Goal: Task Accomplishment & Management: Complete application form

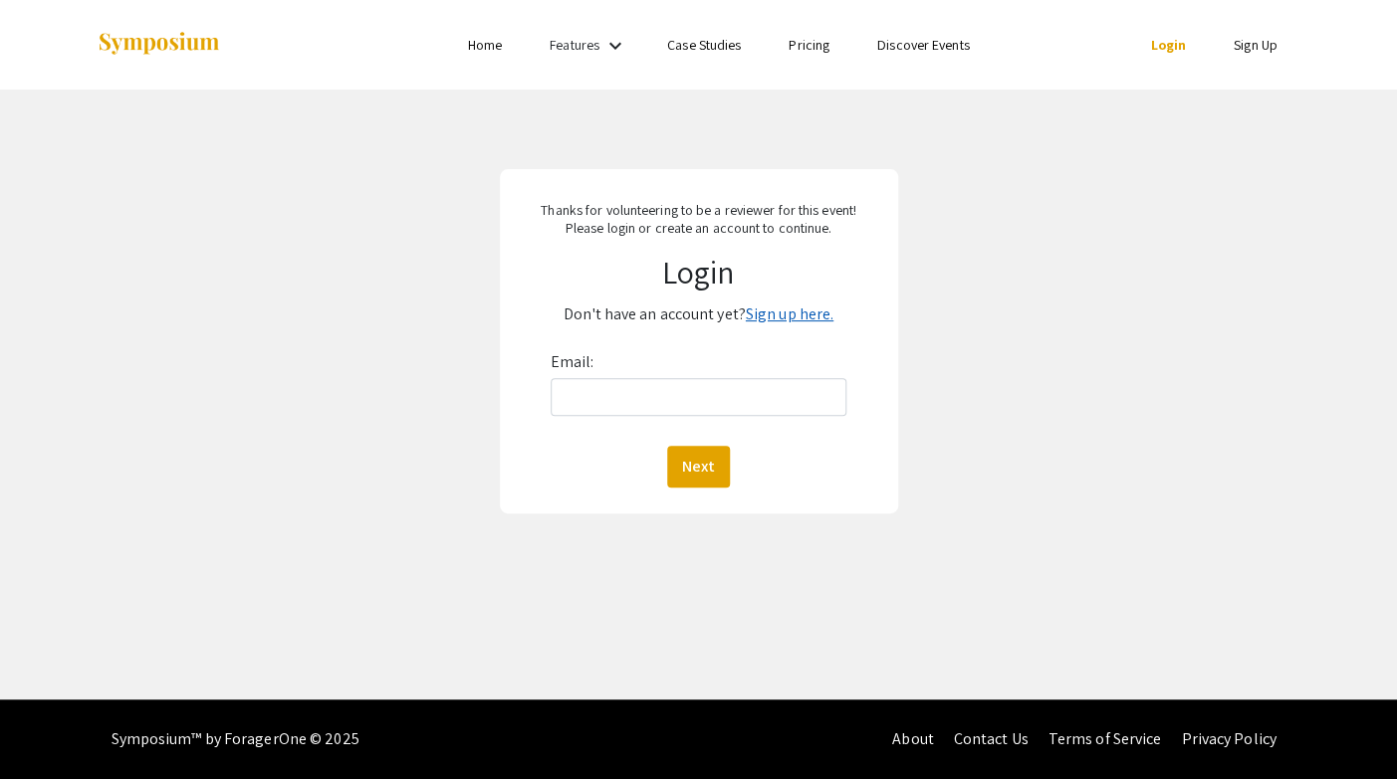
click at [807, 314] on link "Sign up here." at bounding box center [790, 314] width 88 height 21
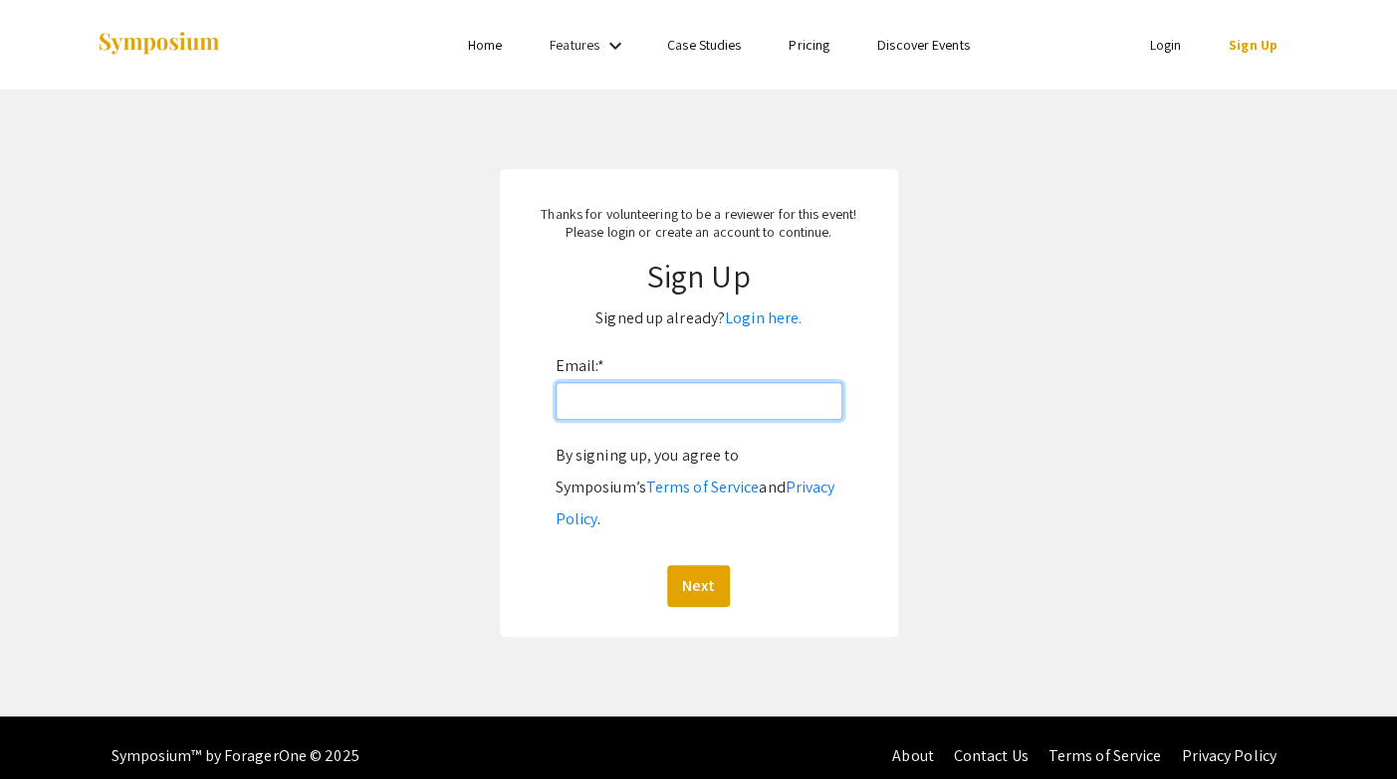
click at [611, 409] on input "Email: *" at bounding box center [698, 401] width 287 height 38
type input "[EMAIL_ADDRESS][DOMAIN_NAME]"
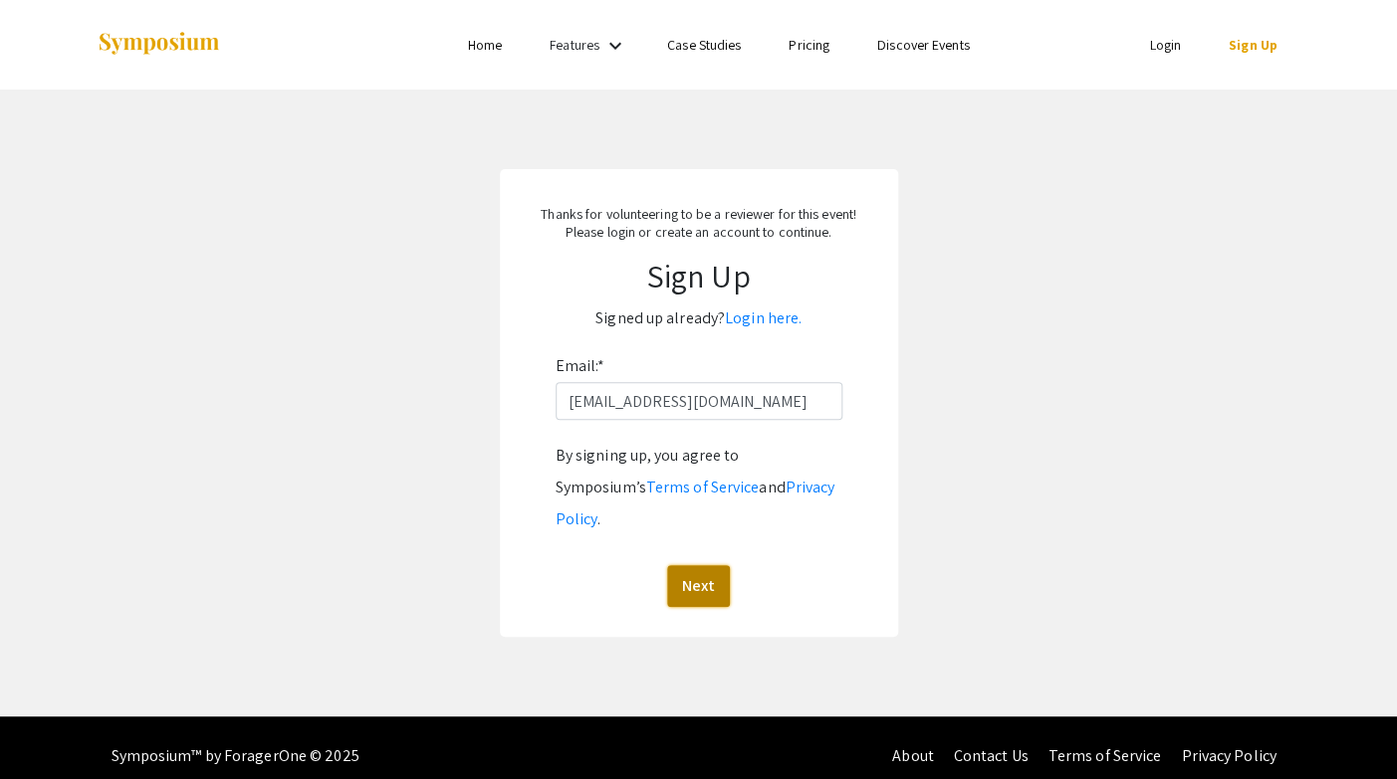
click at [704, 565] on button "Next" at bounding box center [698, 586] width 63 height 42
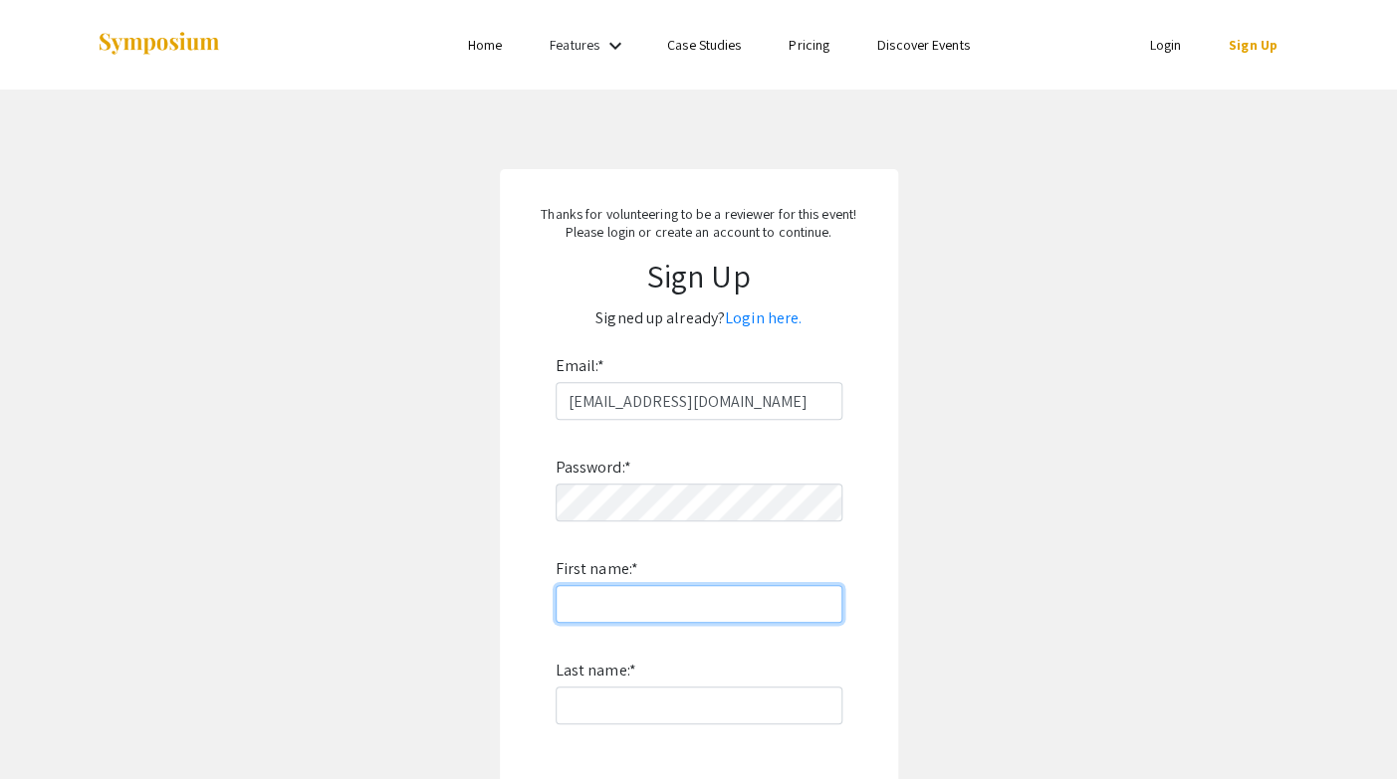
click at [608, 604] on input "First name: *" at bounding box center [698, 604] width 287 height 38
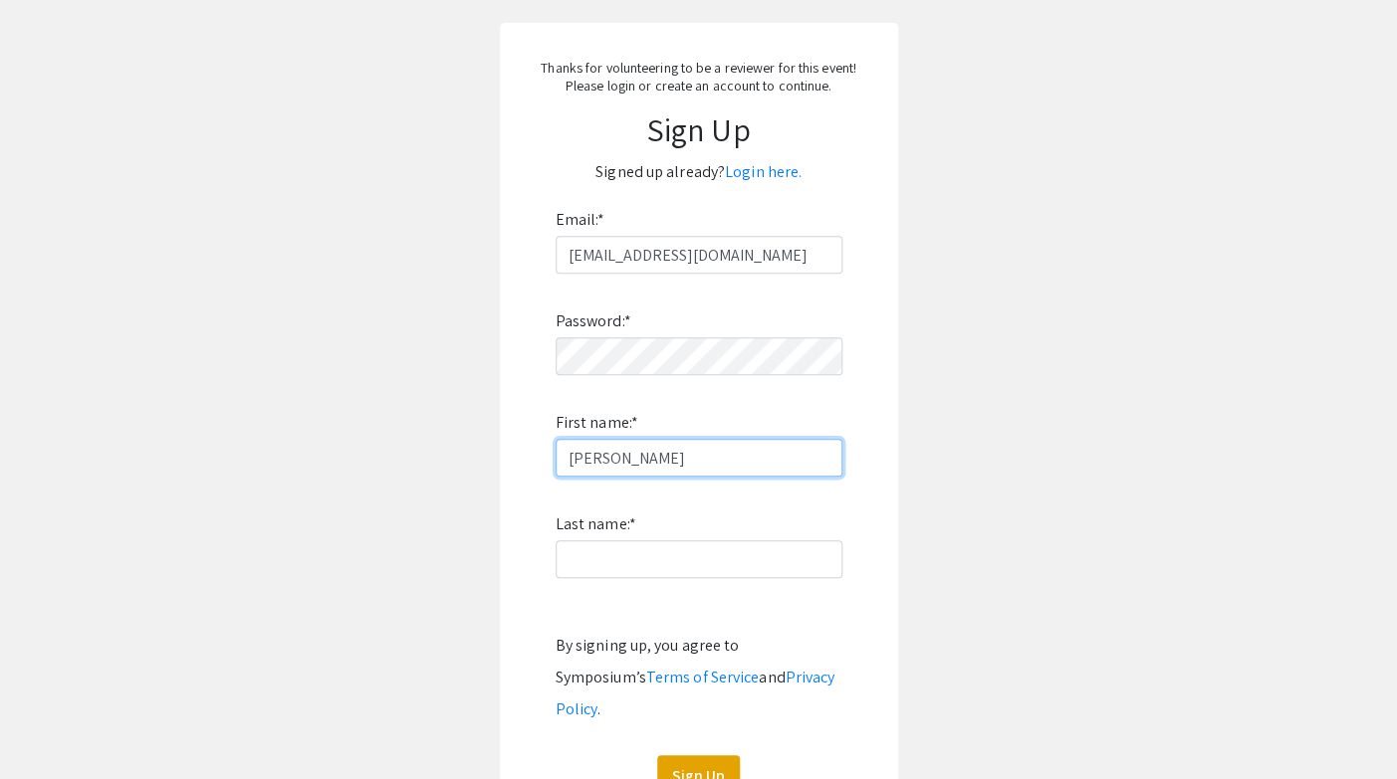
scroll to position [168, 0]
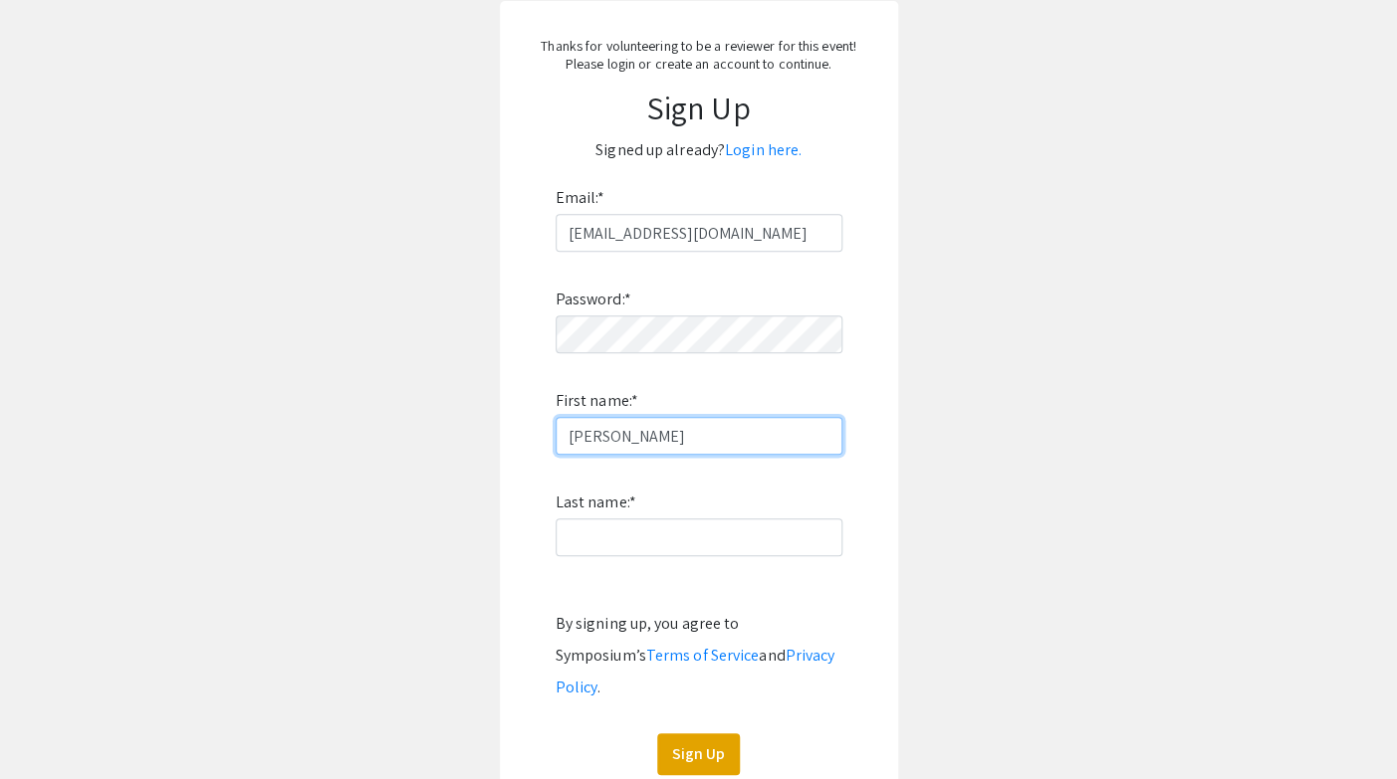
type input "[PERSON_NAME]"
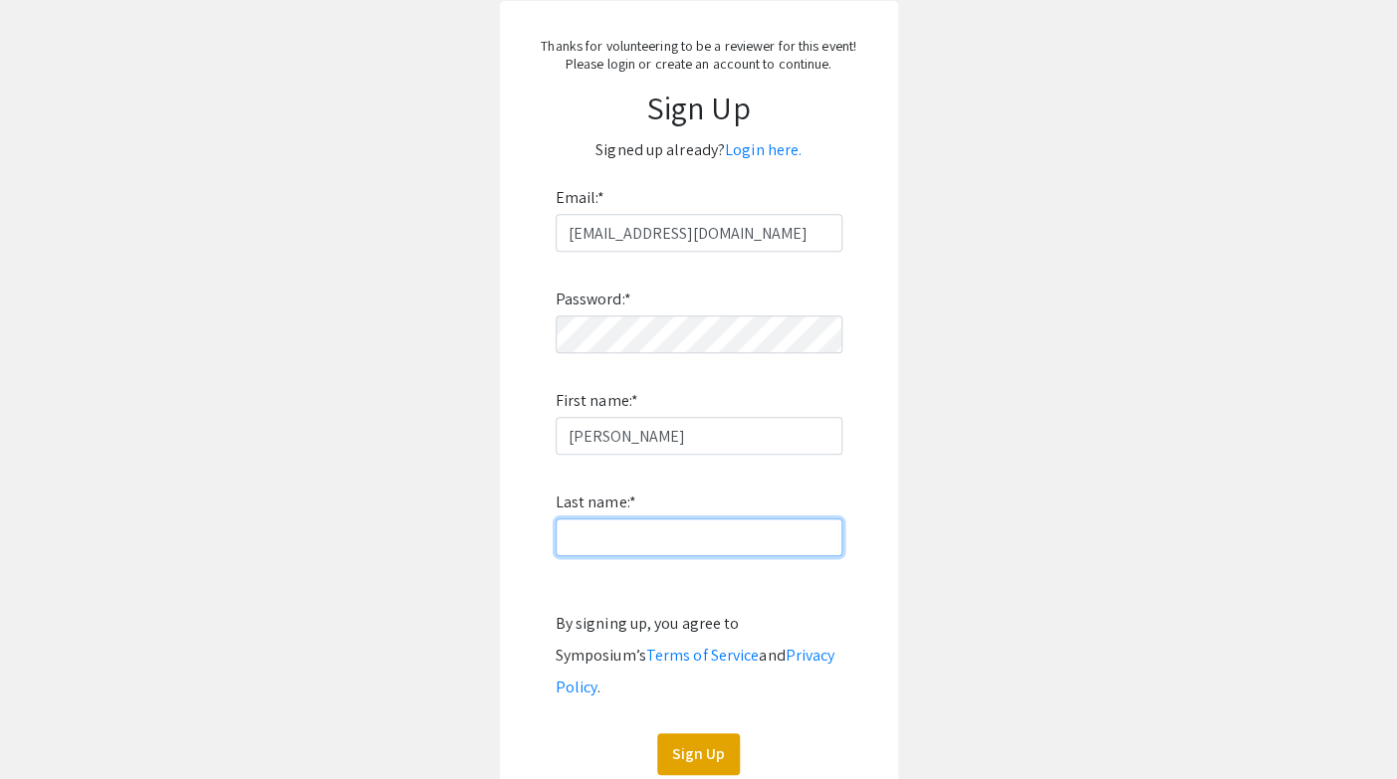
click at [598, 543] on input "Last name: *" at bounding box center [698, 538] width 287 height 38
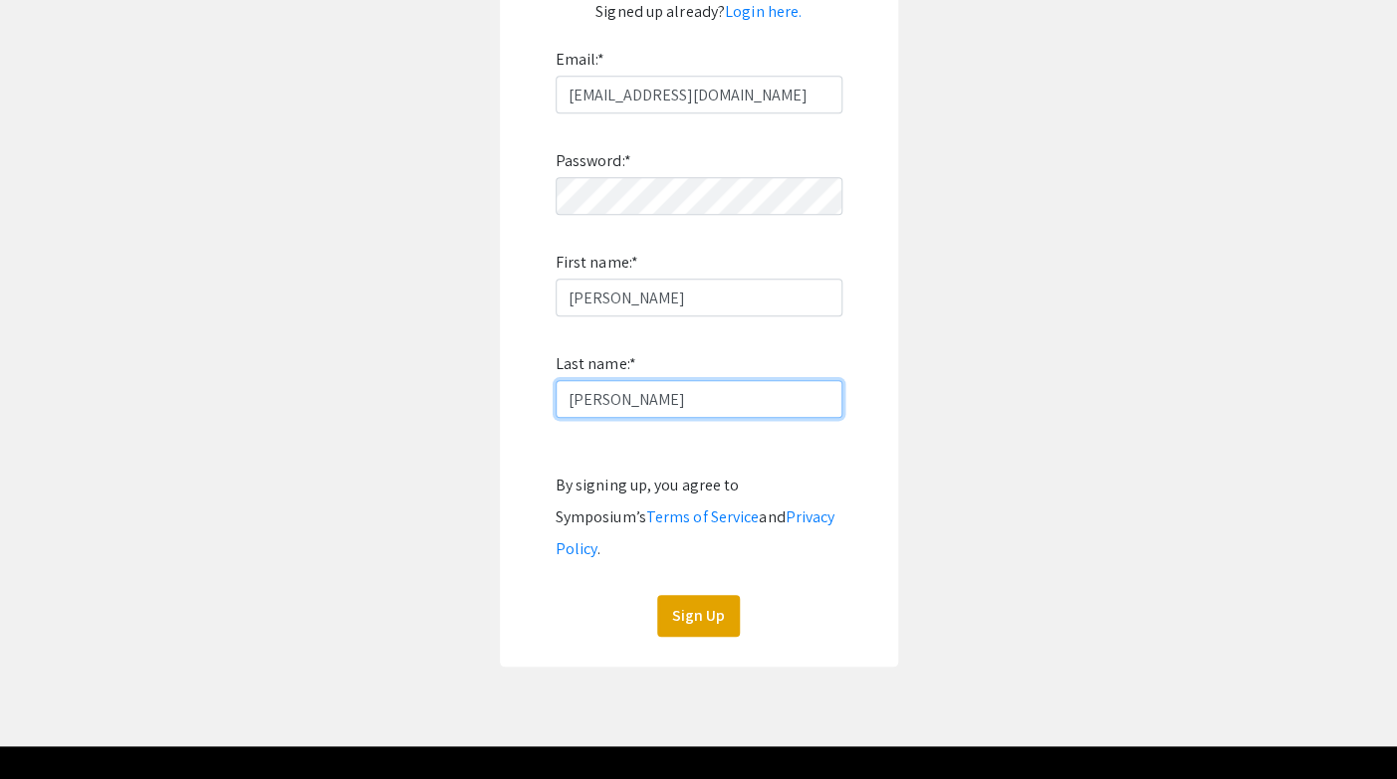
scroll to position [323, 0]
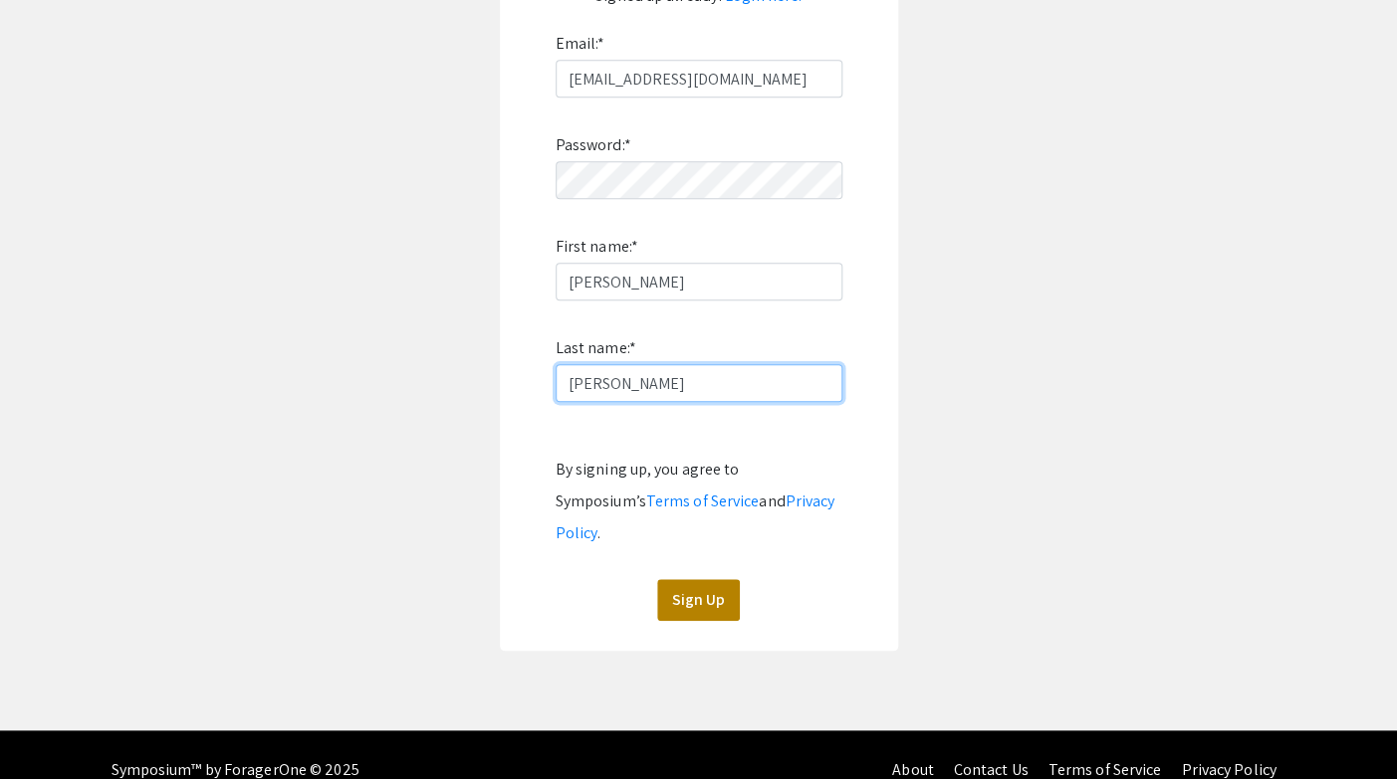
type input "[PERSON_NAME]"
click at [698, 579] on button "Sign Up" at bounding box center [698, 600] width 83 height 42
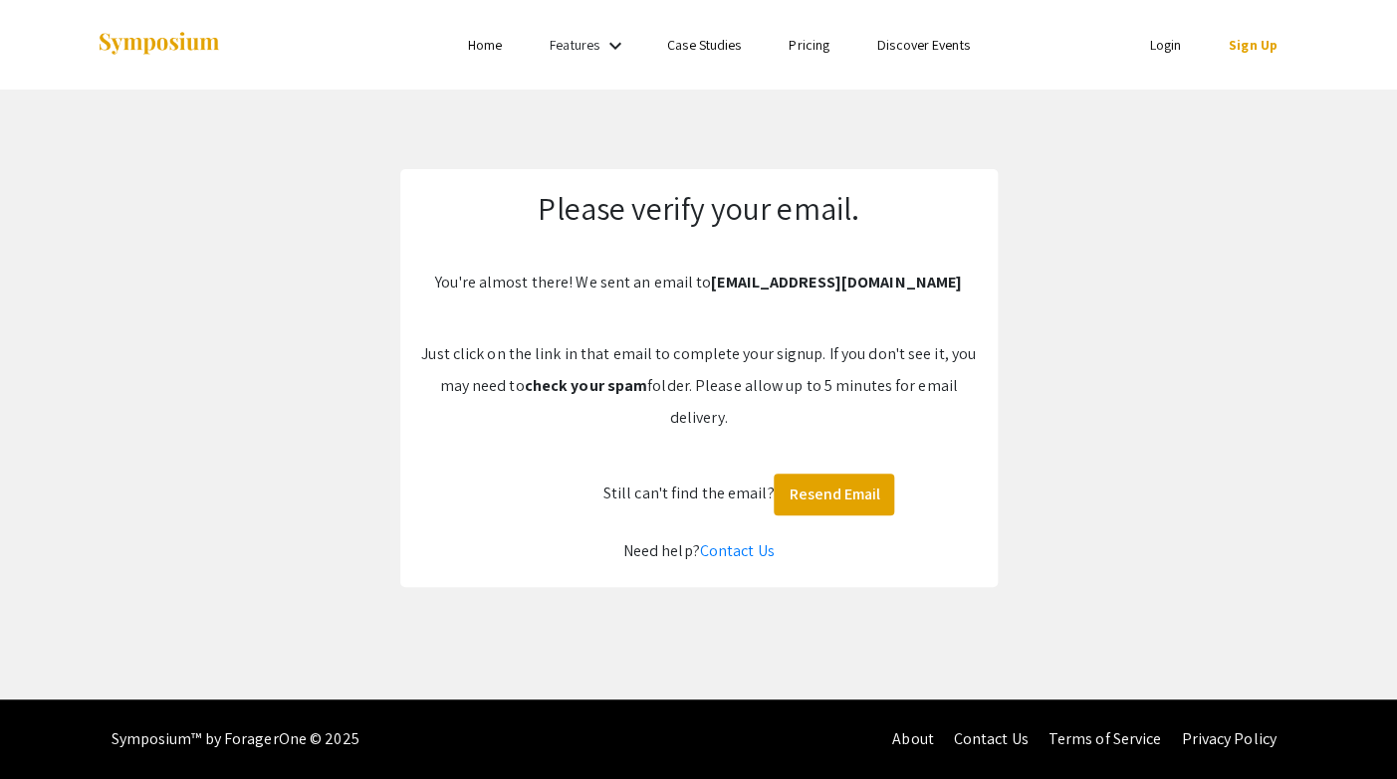
scroll to position [0, 0]
drag, startPoint x: 843, startPoint y: 505, endPoint x: 902, endPoint y: 632, distance: 140.3
click at [902, 634] on div "Skip navigation Home Features keyboard_arrow_down Case Studies Pricing Discover…" at bounding box center [698, 350] width 1397 height 700
